Goal: Task Accomplishment & Management: Use online tool/utility

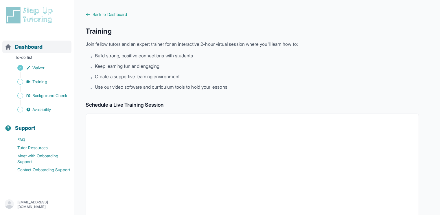
click at [27, 48] on span "Dashboard" at bounding box center [28, 47] width 27 height 8
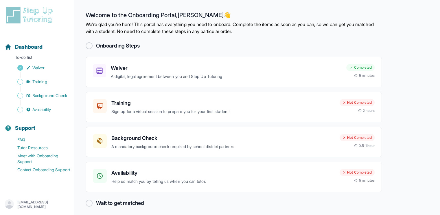
click at [34, 19] on img at bounding box center [31, 15] width 52 height 19
click at [14, 9] on img at bounding box center [31, 15] width 52 height 19
click at [37, 204] on p "emmaurosevic@gmail.com" at bounding box center [43, 204] width 52 height 9
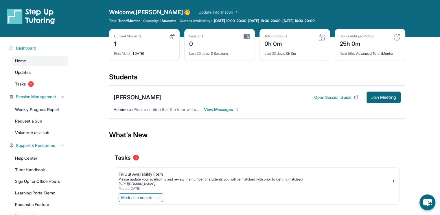
click at [227, 110] on span "View Messages" at bounding box center [222, 110] width 36 height 6
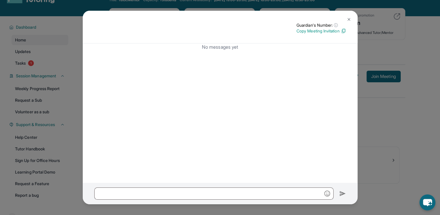
scroll to position [23, 0]
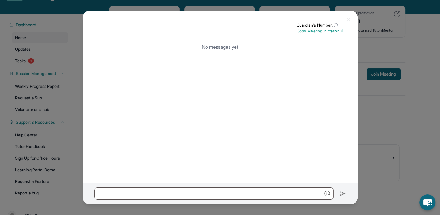
click at [348, 19] on img at bounding box center [349, 19] width 5 height 5
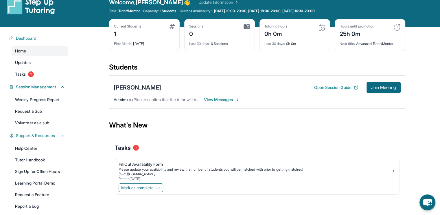
scroll to position [0, 0]
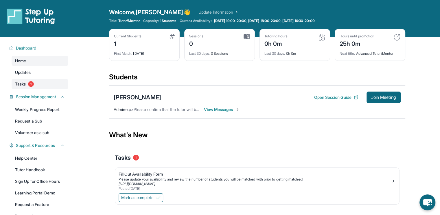
click at [32, 82] on span "1" at bounding box center [31, 84] width 6 height 6
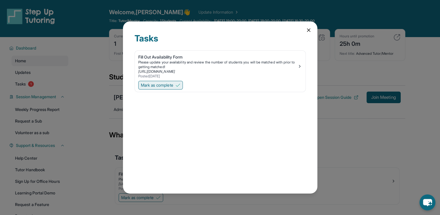
click at [164, 88] on button "Mark as complete" at bounding box center [160, 85] width 45 height 9
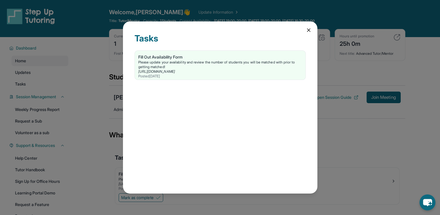
click at [309, 31] on icon at bounding box center [308, 30] width 3 height 3
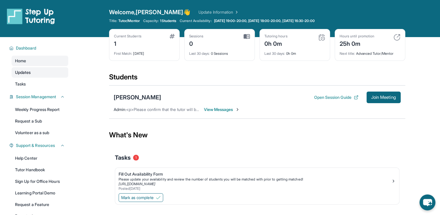
click at [31, 72] on link "Updates" at bounding box center [40, 72] width 57 height 10
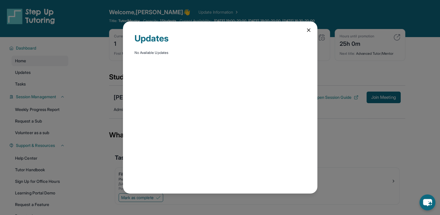
click at [310, 31] on icon at bounding box center [309, 30] width 6 height 6
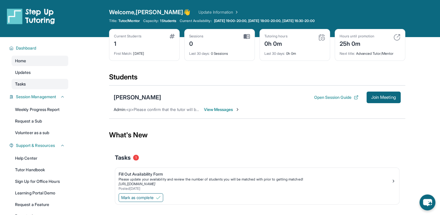
click at [52, 83] on link "Tasks" at bounding box center [40, 84] width 57 height 10
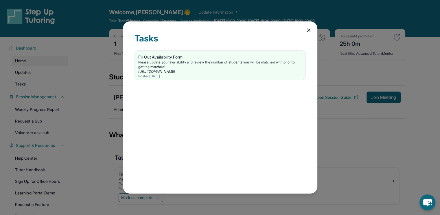
click at [306, 32] on icon at bounding box center [309, 30] width 6 height 6
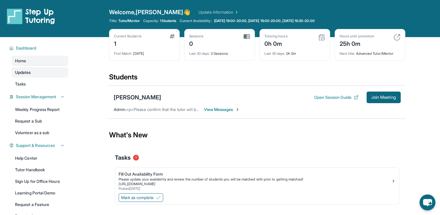
click at [49, 77] on link "Updates" at bounding box center [40, 72] width 57 height 10
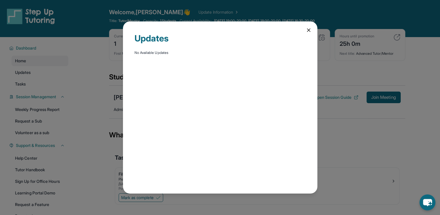
click at [309, 30] on icon at bounding box center [309, 30] width 6 height 6
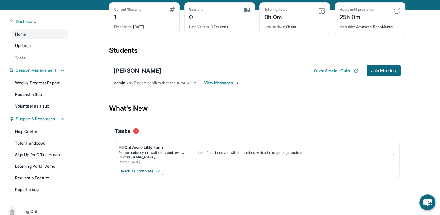
scroll to position [28, 0]
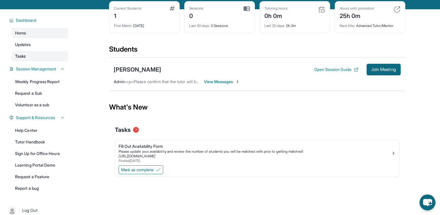
click at [29, 52] on link "Tasks" at bounding box center [40, 56] width 57 height 10
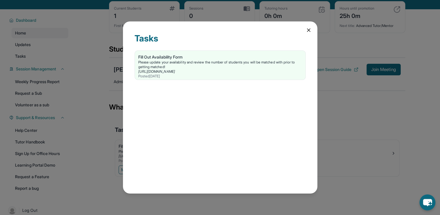
click at [308, 31] on icon at bounding box center [308, 30] width 3 height 3
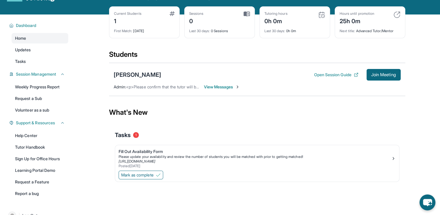
scroll to position [23, 0]
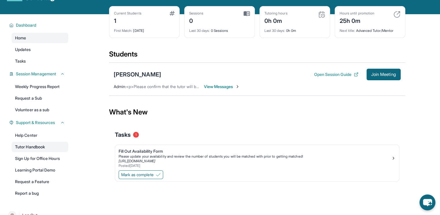
click at [41, 147] on link "Tutor Handbook" at bounding box center [40, 147] width 57 height 10
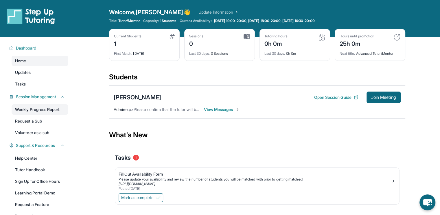
click at [56, 109] on link "Weekly Progress Report" at bounding box center [40, 109] width 57 height 10
click at [132, 46] on div "1" at bounding box center [127, 42] width 27 height 9
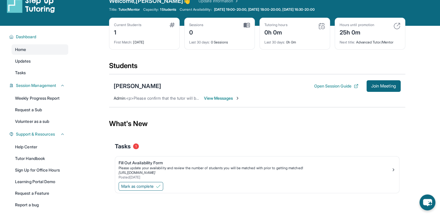
scroll to position [37, 0]
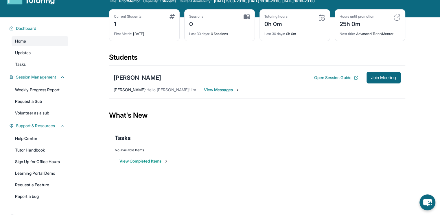
scroll to position [37, 0]
